Goal: Transaction & Acquisition: Purchase product/service

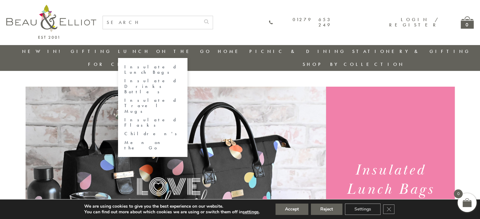
click at [133, 65] on link "Insulated Lunch Bags" at bounding box center [152, 69] width 57 height 11
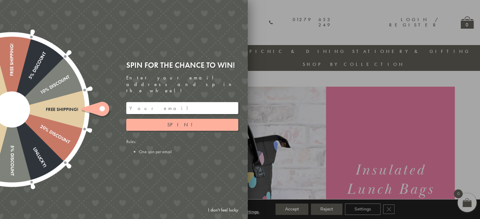
click at [218, 208] on link "I don't feel lucky" at bounding box center [223, 210] width 37 height 12
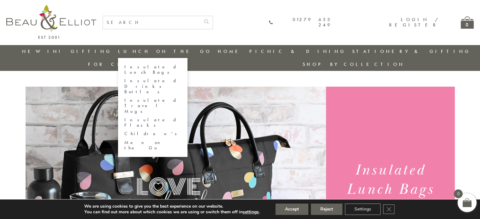
click at [141, 66] on link "Insulated Lunch Bags" at bounding box center [152, 69] width 57 height 11
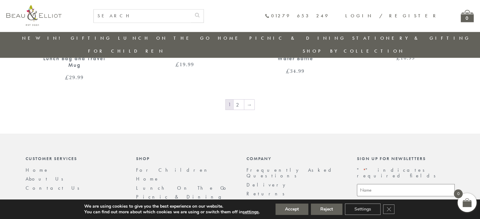
scroll to position [1118, 0]
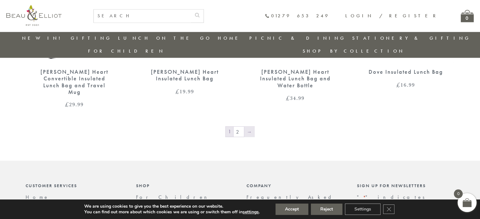
click at [249, 127] on link "→" at bounding box center [249, 132] width 10 height 10
